Goal: Information Seeking & Learning: Check status

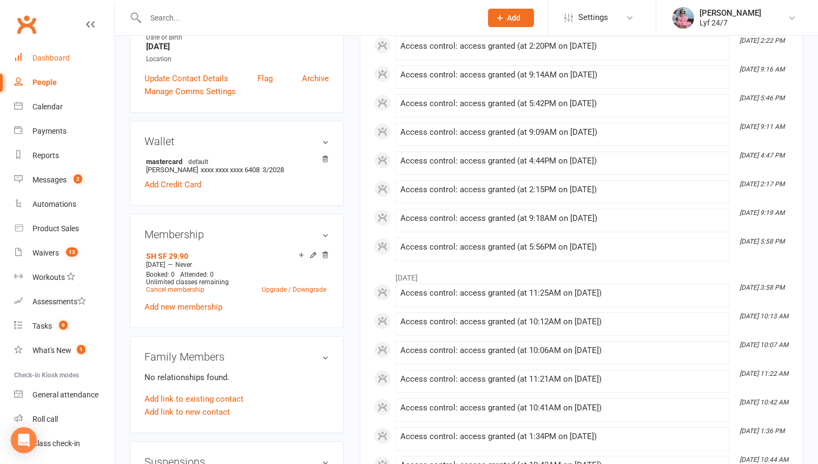
click at [53, 65] on link "Dashboard" at bounding box center [64, 58] width 100 height 24
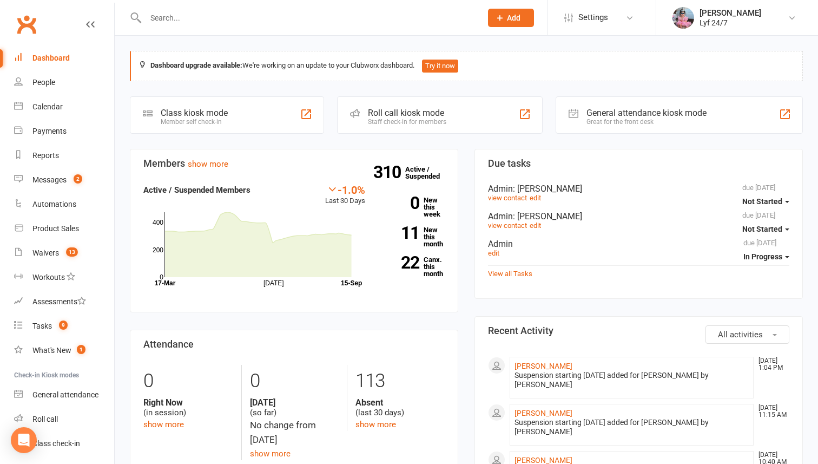
click at [167, 30] on div at bounding box center [302, 17] width 344 height 35
click at [165, 23] on input "text" at bounding box center [308, 17] width 332 height 15
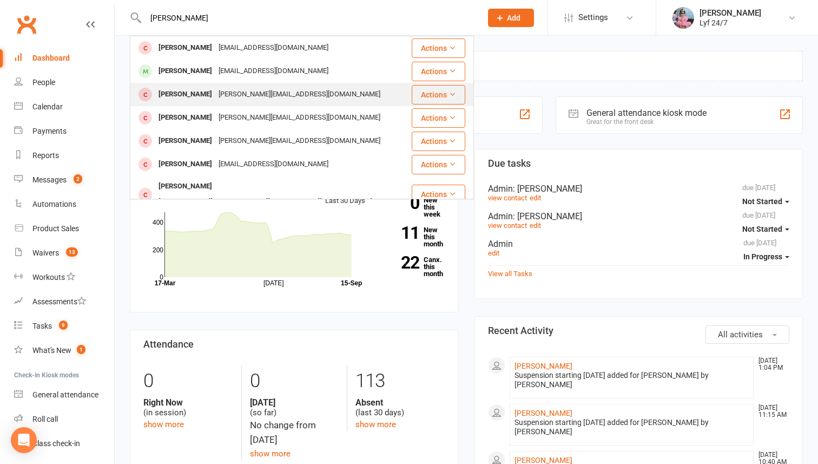
scroll to position [14, 0]
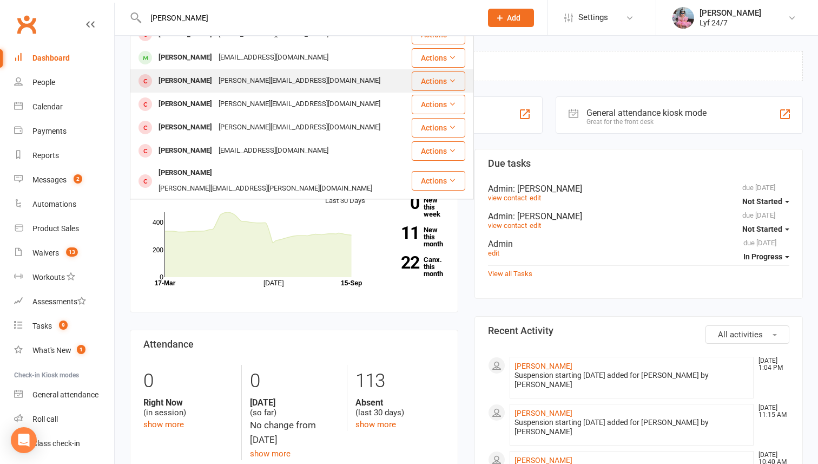
type input "[PERSON_NAME]"
click at [175, 84] on div "[PERSON_NAME]" at bounding box center [185, 81] width 60 height 16
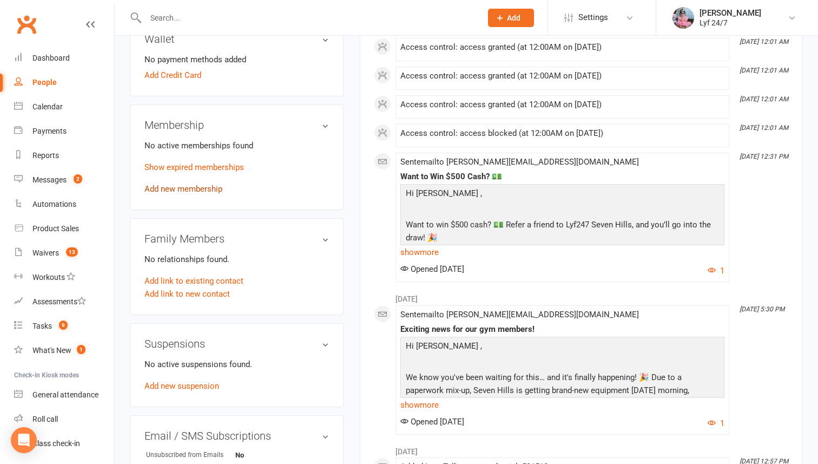
scroll to position [332, 0]
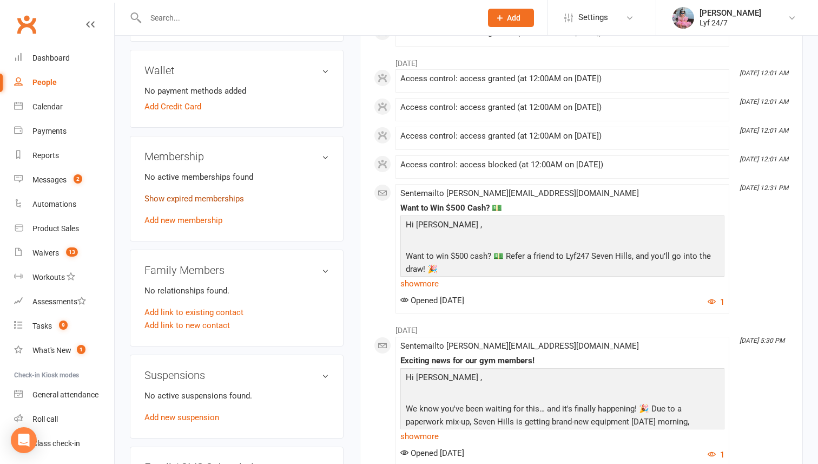
click at [191, 194] on link "Show expired memberships" at bounding box center [195, 199] width 100 height 10
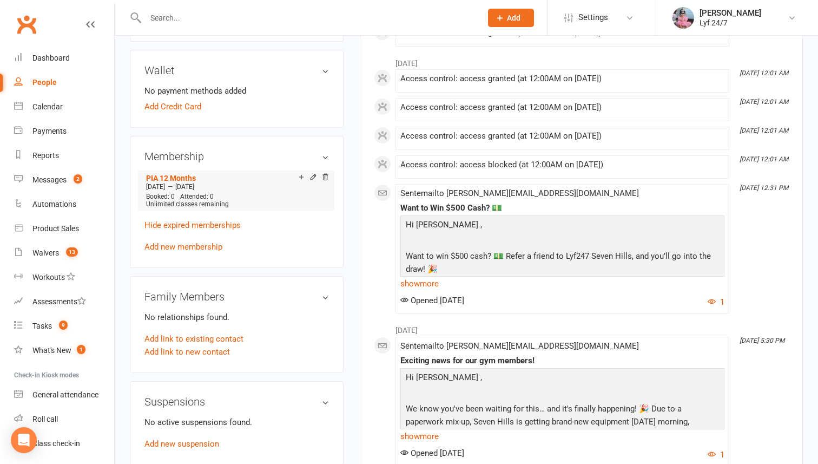
drag, startPoint x: 187, startPoint y: 166, endPoint x: 227, endPoint y: 164, distance: 40.1
click at [228, 182] on div "[DATE] — [DATE]" at bounding box center [236, 186] width 186 height 9
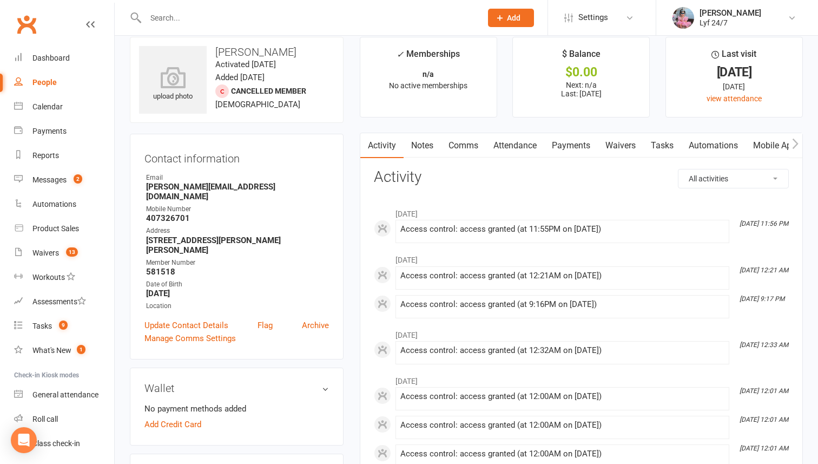
scroll to position [0, 0]
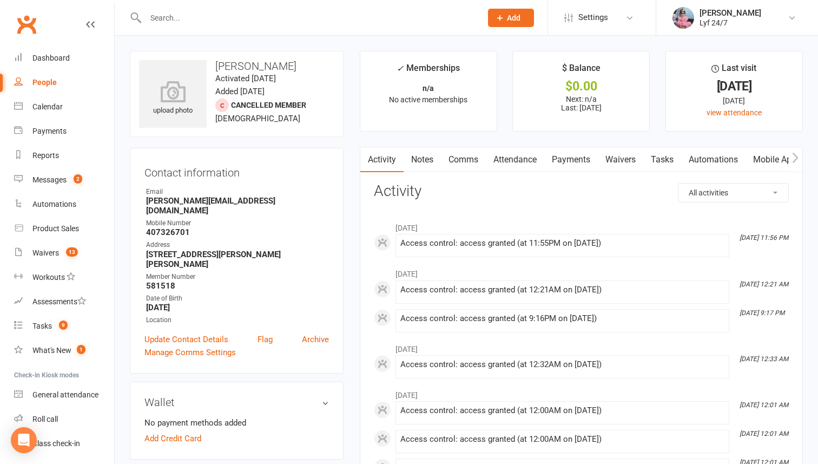
drag, startPoint x: 218, startPoint y: 66, endPoint x: 306, endPoint y: 92, distance: 91.5
click at [306, 92] on div "upload photo [PERSON_NAME] Activated [DATE] Added [DATE] Cancelled member [DEMO…" at bounding box center [237, 94] width 214 height 86
click at [574, 159] on link "Payments" at bounding box center [572, 159] width 54 height 25
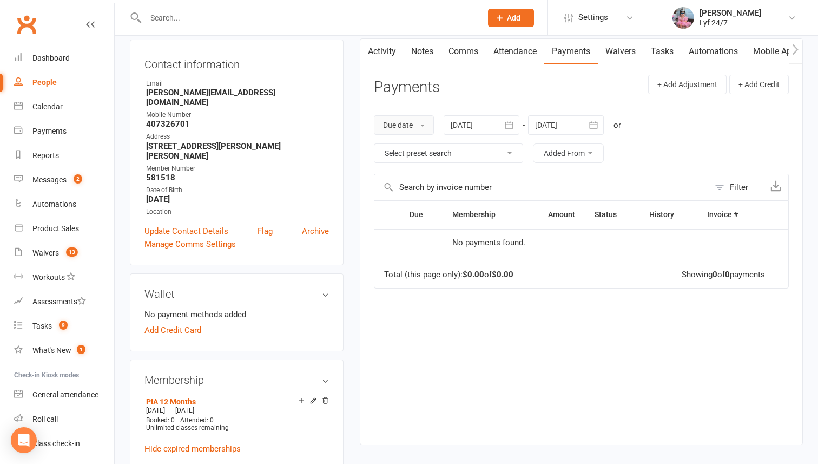
scroll to position [26, 0]
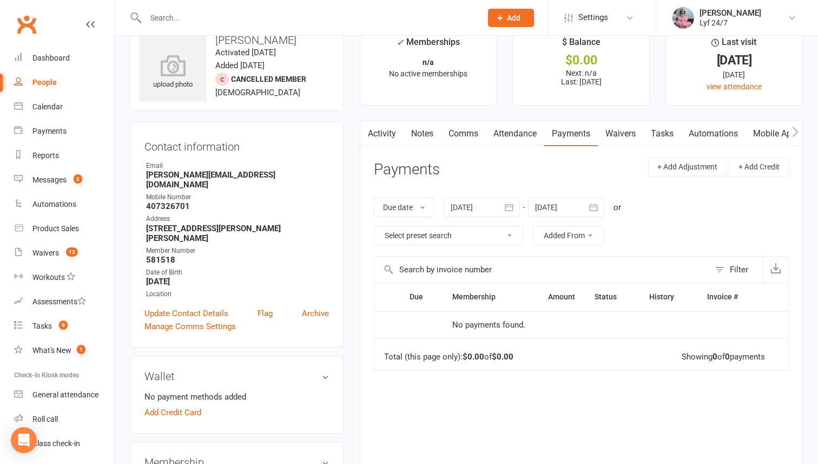
click at [384, 133] on link "Activity" at bounding box center [382, 133] width 43 height 25
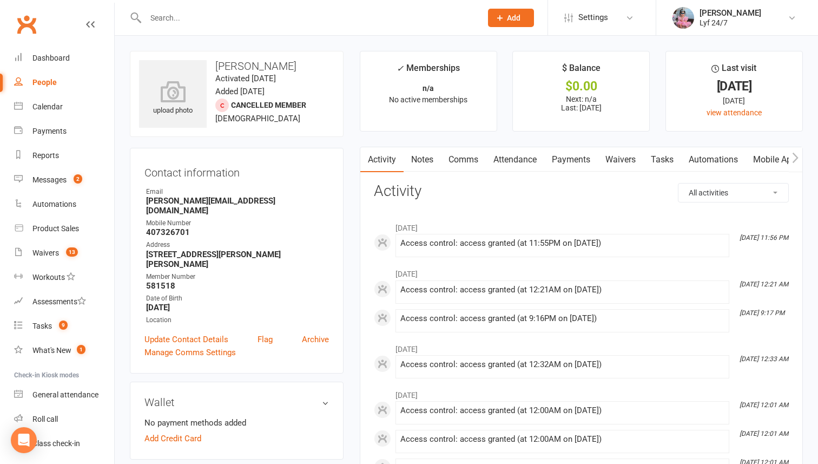
click at [584, 162] on link "Payments" at bounding box center [572, 159] width 54 height 25
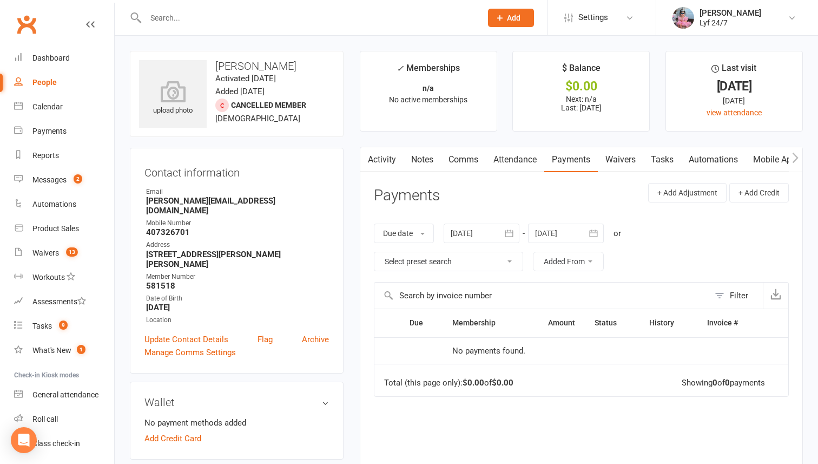
scroll to position [5, 0]
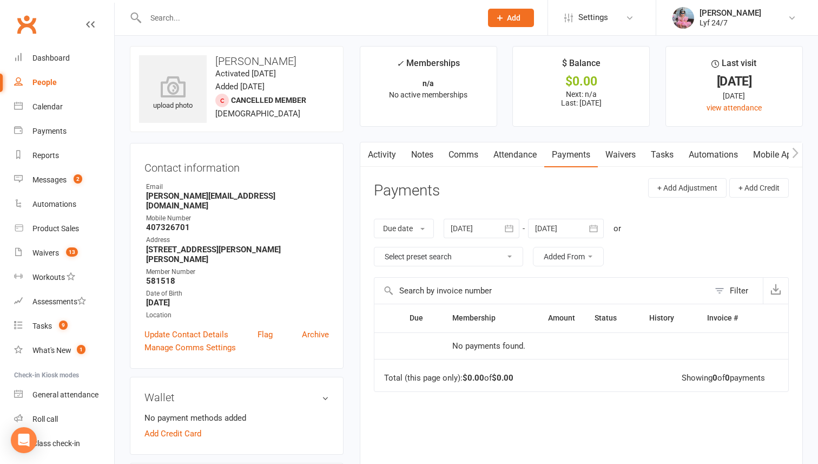
click at [394, 162] on link "Activity" at bounding box center [382, 154] width 43 height 25
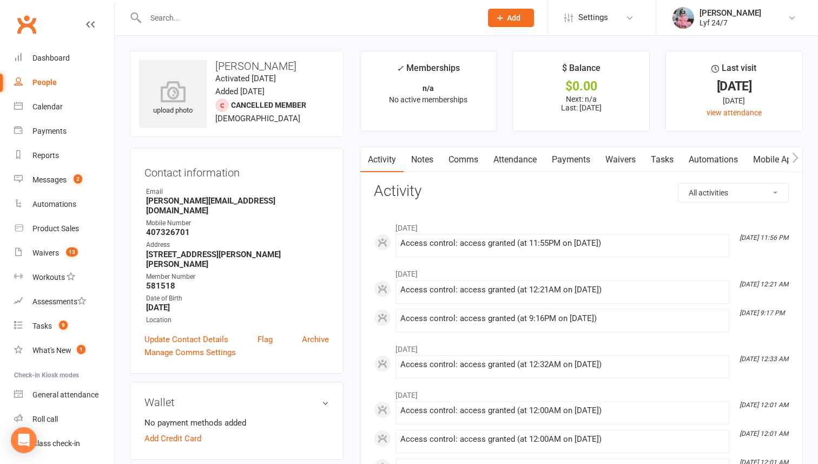
click at [416, 161] on link "Notes" at bounding box center [422, 159] width 37 height 25
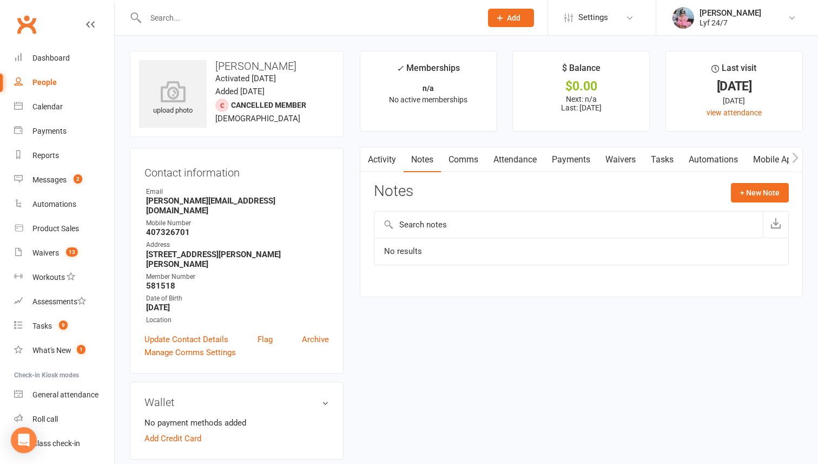
click at [464, 157] on link "Comms" at bounding box center [463, 159] width 45 height 25
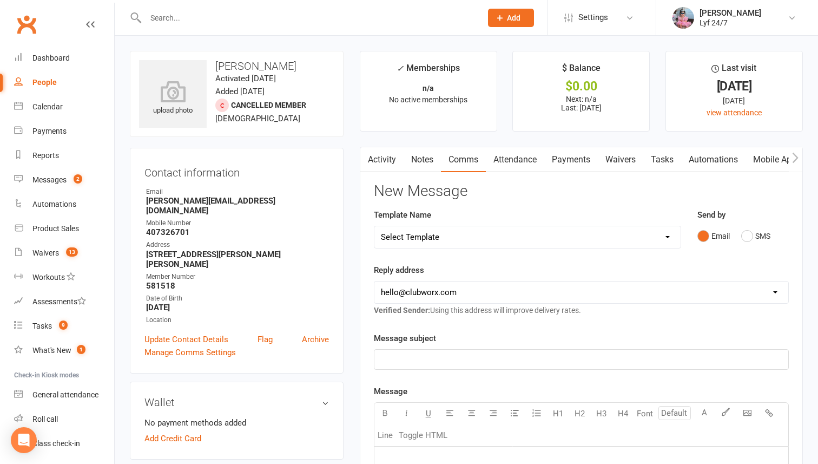
click at [575, 163] on link "Payments" at bounding box center [572, 159] width 54 height 25
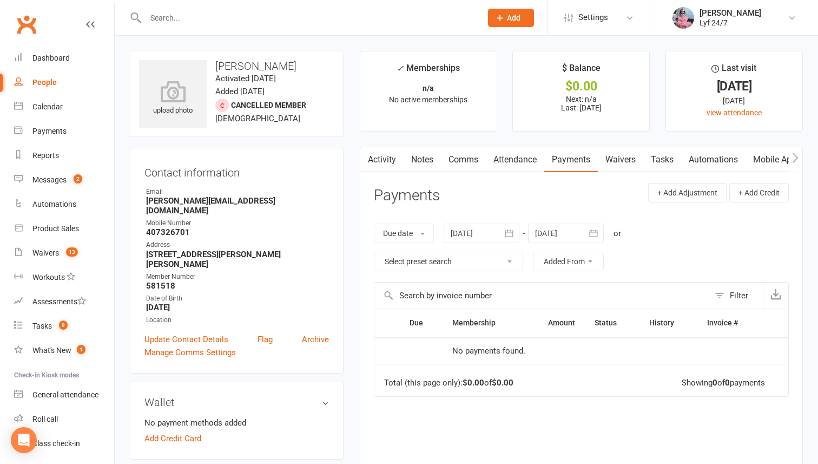
click at [496, 241] on div at bounding box center [482, 233] width 76 height 19
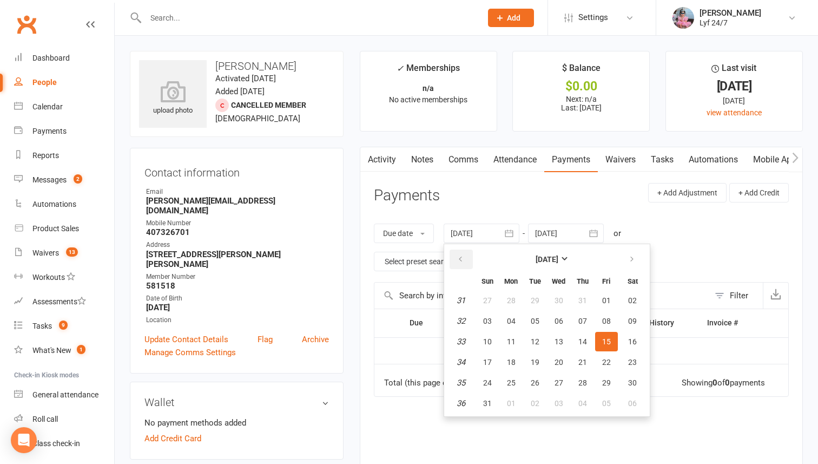
click at [464, 260] on icon "button" at bounding box center [461, 259] width 8 height 9
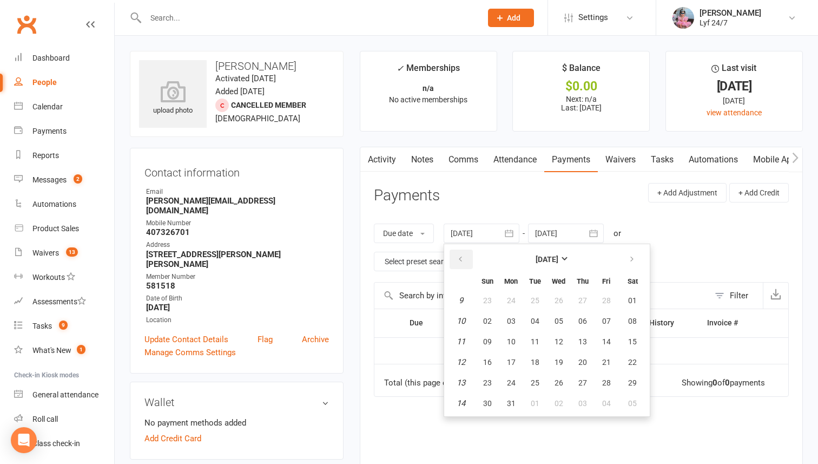
click at [464, 260] on icon "button" at bounding box center [461, 259] width 8 height 9
click at [513, 318] on span "09" at bounding box center [511, 321] width 9 height 9
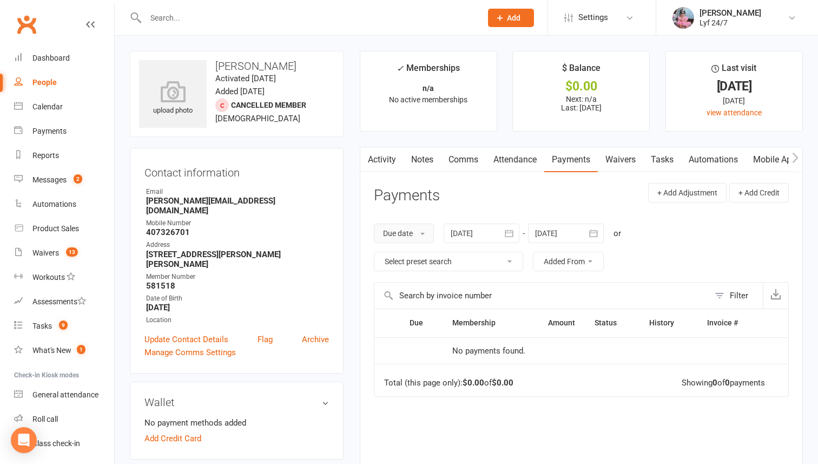
click at [436, 238] on div "Due date Due date Date paid Date failed [DATE] [DATE] Sun Mon Tue Wed Thu Fri S…" at bounding box center [581, 247] width 415 height 69
click at [418, 241] on button "Due date" at bounding box center [404, 233] width 60 height 19
click at [415, 278] on link "Date paid" at bounding box center [428, 279] width 107 height 22
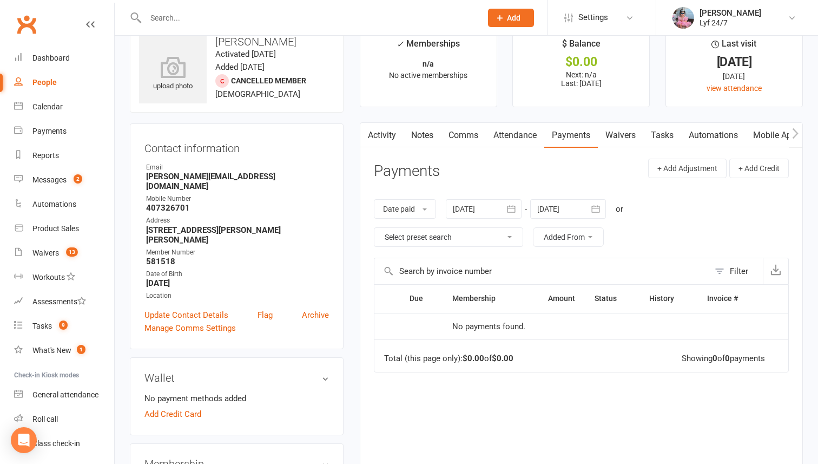
scroll to position [83, 0]
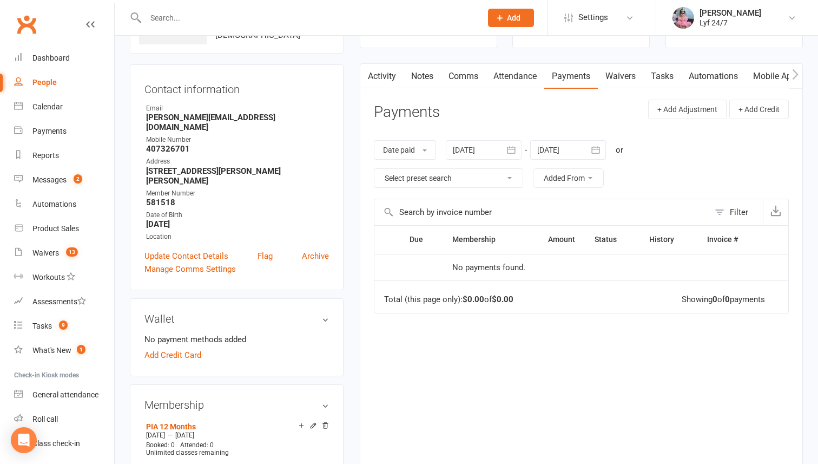
click at [481, 153] on div at bounding box center [484, 149] width 76 height 19
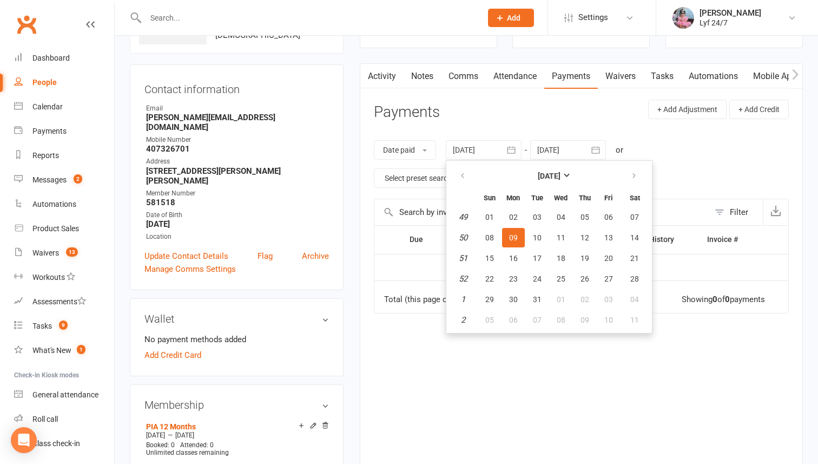
click at [477, 166] on th at bounding box center [464, 176] width 28 height 24
click at [465, 167] on button "button" at bounding box center [463, 175] width 23 height 19
click at [477, 227] on table "[DATE] Sun Mon Tue Wed Thu Fri Sat 36 01 02 03 04 05 06 07 37 08 09 10 11 12 13…" at bounding box center [549, 247] width 201 height 168
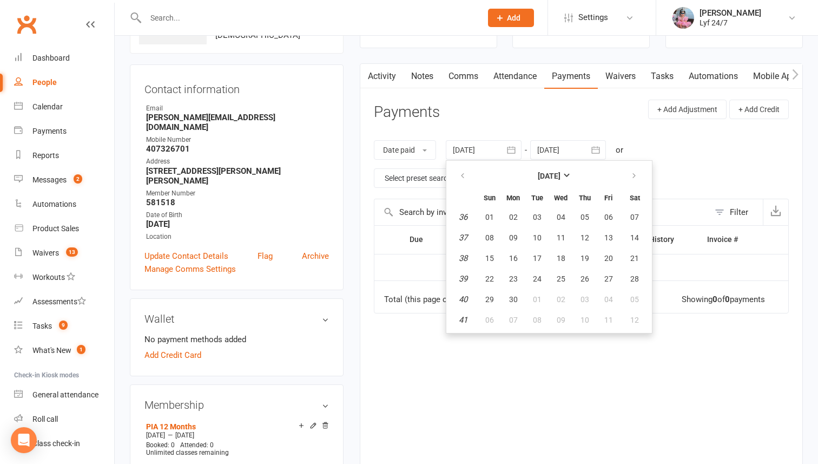
click at [468, 234] on em "37" at bounding box center [463, 238] width 9 height 10
click at [487, 215] on button "01" at bounding box center [490, 216] width 23 height 19
type input "[DATE]"
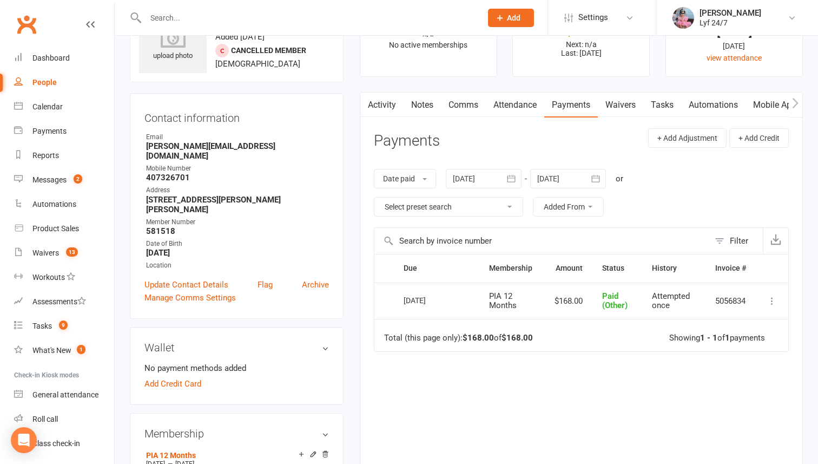
scroll to position [2, 0]
